Goal: Find specific page/section: Find specific page/section

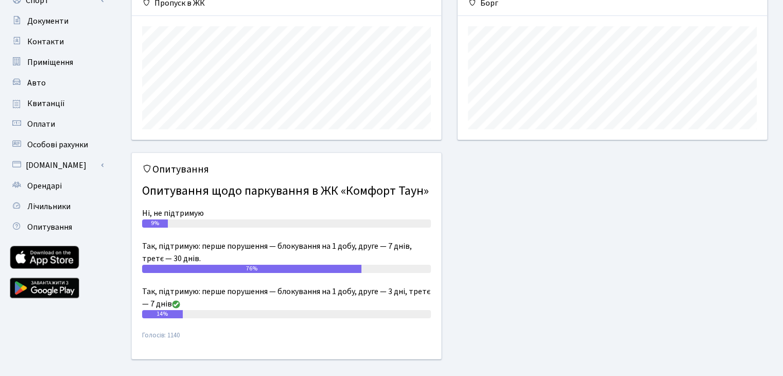
scroll to position [146, 0]
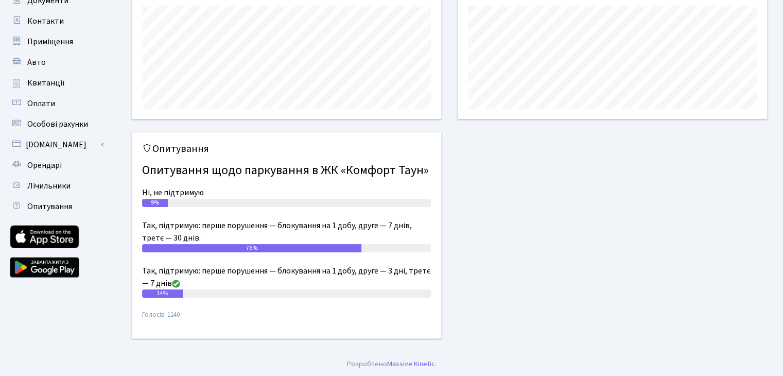
click at [227, 169] on h4 "Опитування щодо паркування в ЖК «Комфорт Таун»" at bounding box center [286, 170] width 289 height 23
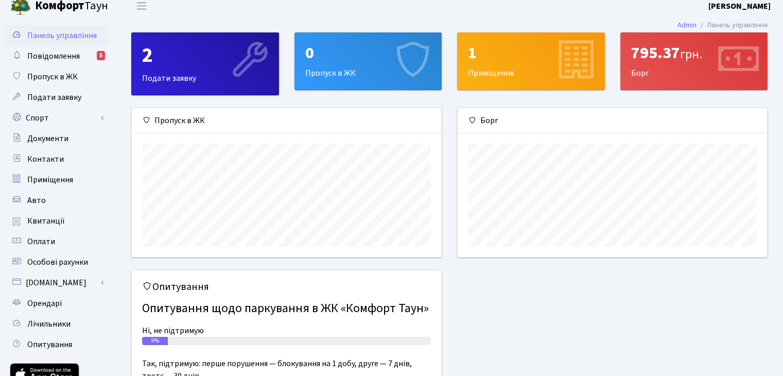
scroll to position [0, 0]
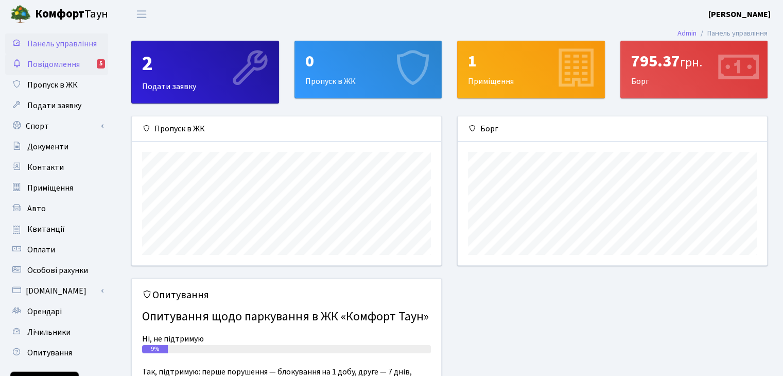
click at [58, 66] on span "Повідомлення" at bounding box center [53, 64] width 53 height 11
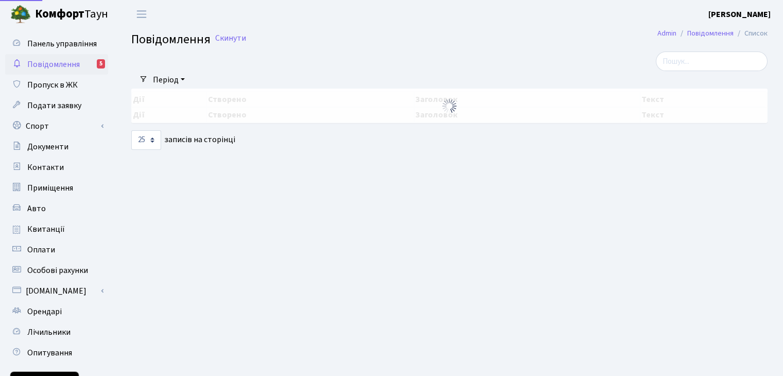
select select "25"
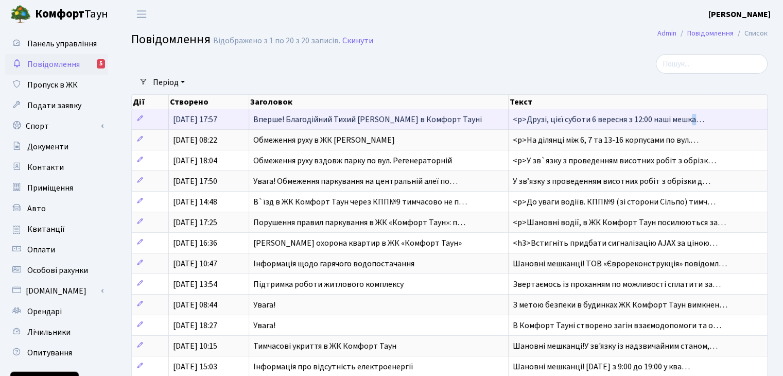
click at [597, 118] on span "<p>Друзі, цієї суботи 6 вересня з 12:00 наші мешка…" at bounding box center [609, 119] width 192 height 11
click at [422, 123] on span "Вперше! Благодійний Тихий [PERSON_NAME] в Комфорт Тауні" at bounding box center [367, 119] width 229 height 11
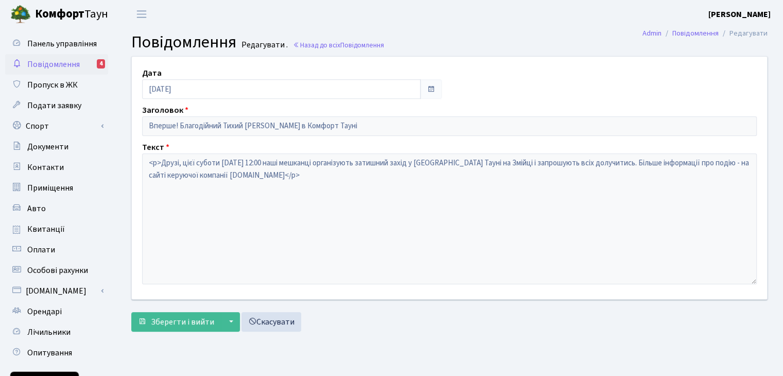
click at [74, 66] on span "Повідомлення" at bounding box center [53, 64] width 53 height 11
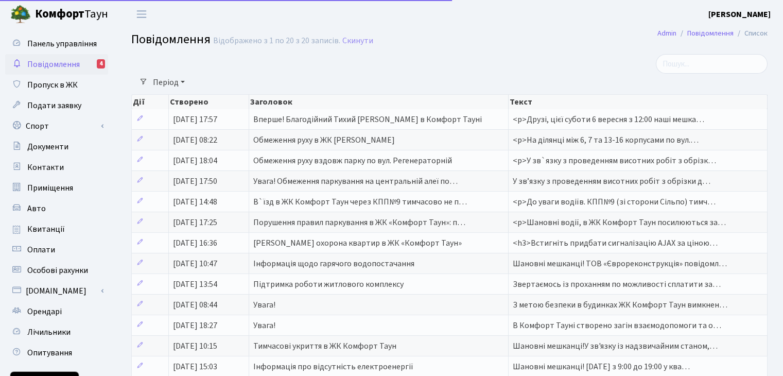
select select "25"
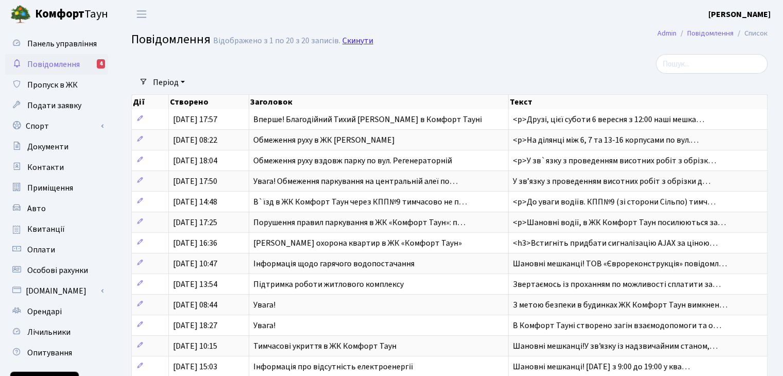
click at [357, 42] on link "Скинути" at bounding box center [357, 41] width 31 height 10
select select "25"
click at [357, 42] on link "Скинути" at bounding box center [357, 41] width 31 height 10
select select "25"
click at [56, 40] on span "Панель управління" at bounding box center [62, 43] width 70 height 11
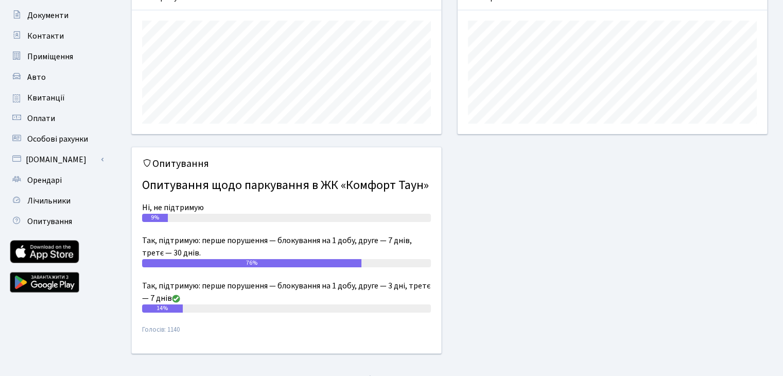
scroll to position [146, 0]
